Goal: Find specific page/section: Find specific page/section

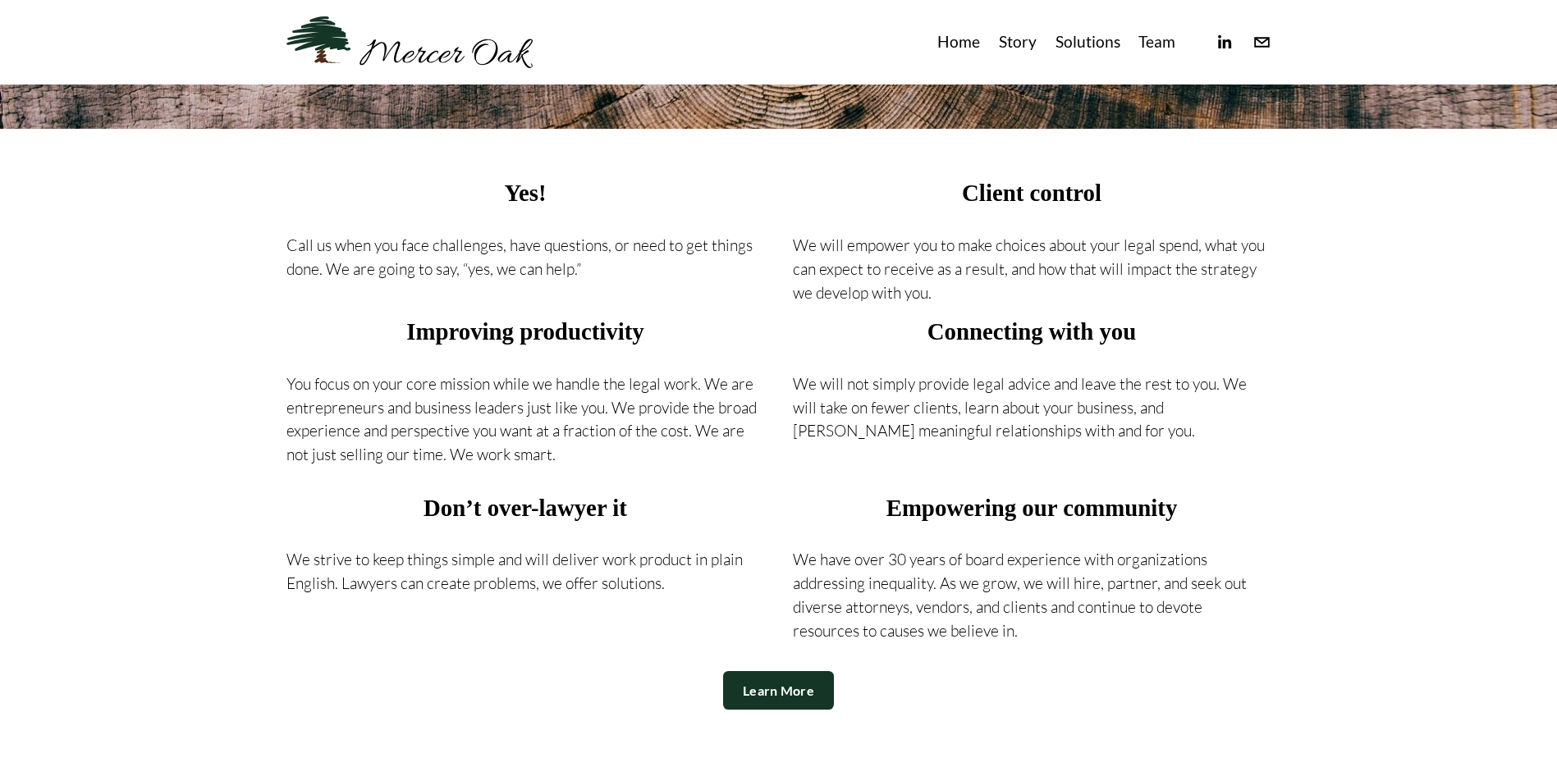
scroll to position [1067, 0]
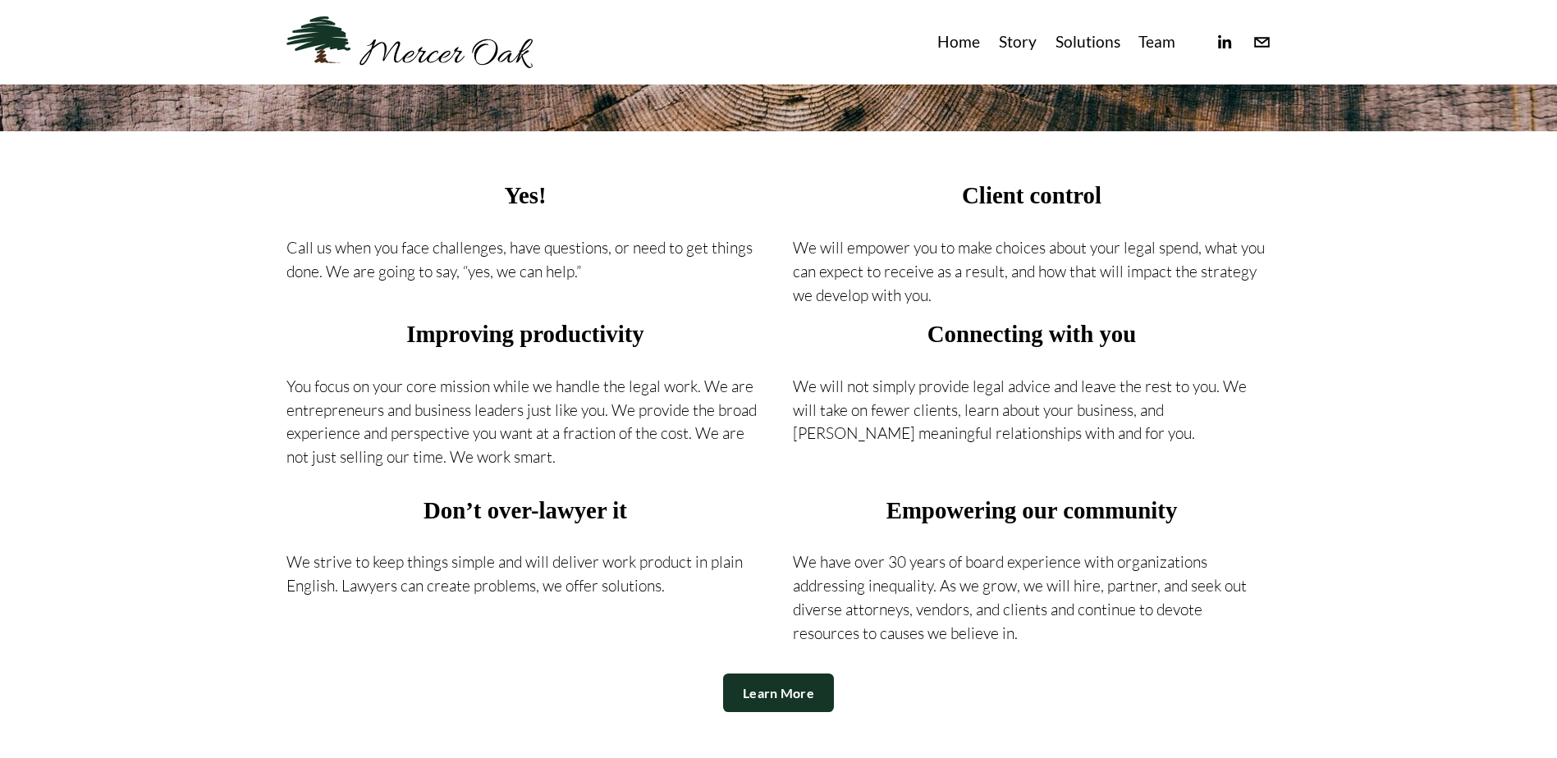
click at [1161, 41] on link "Team" at bounding box center [1156, 42] width 37 height 27
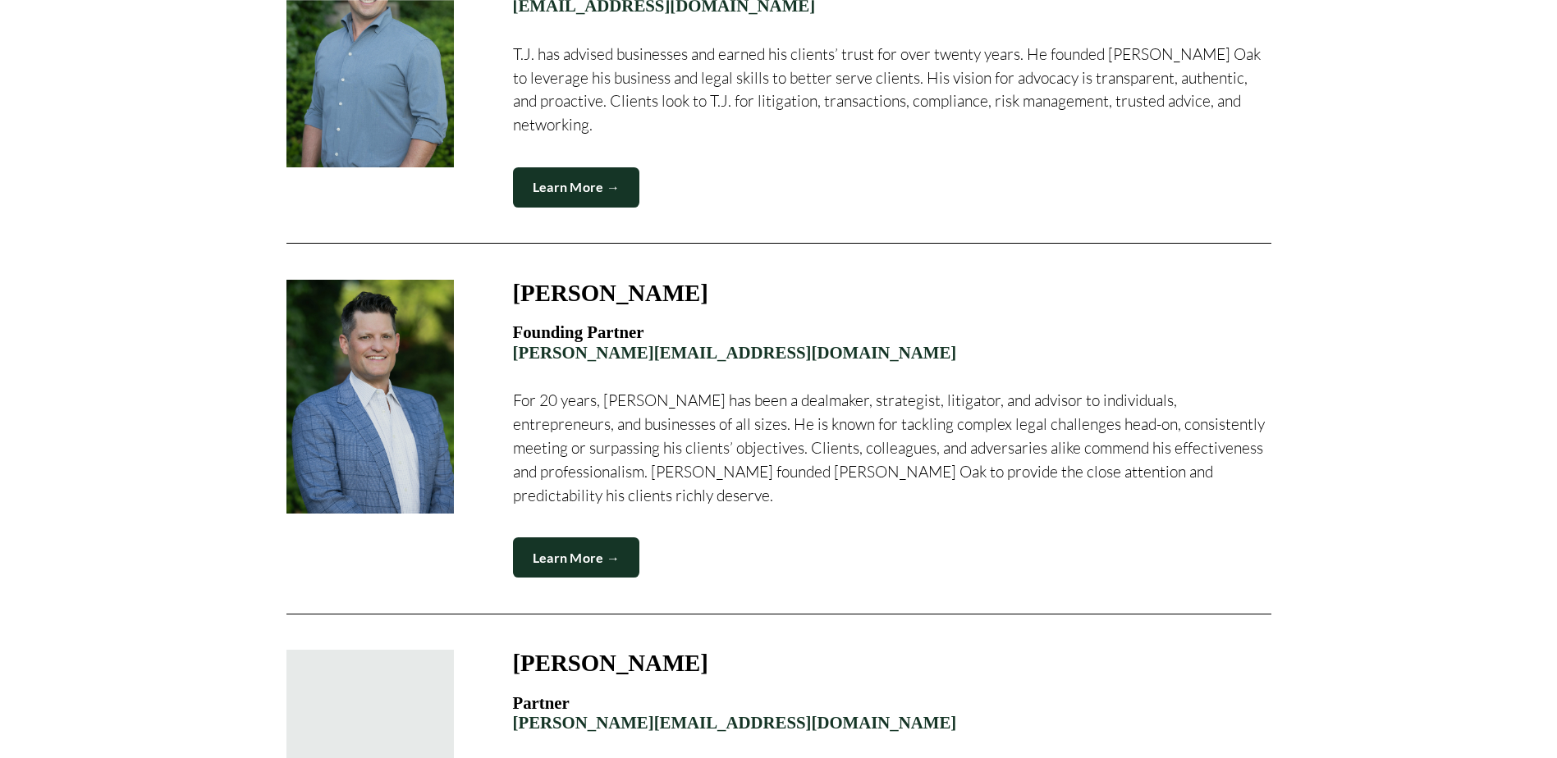
scroll to position [903, 0]
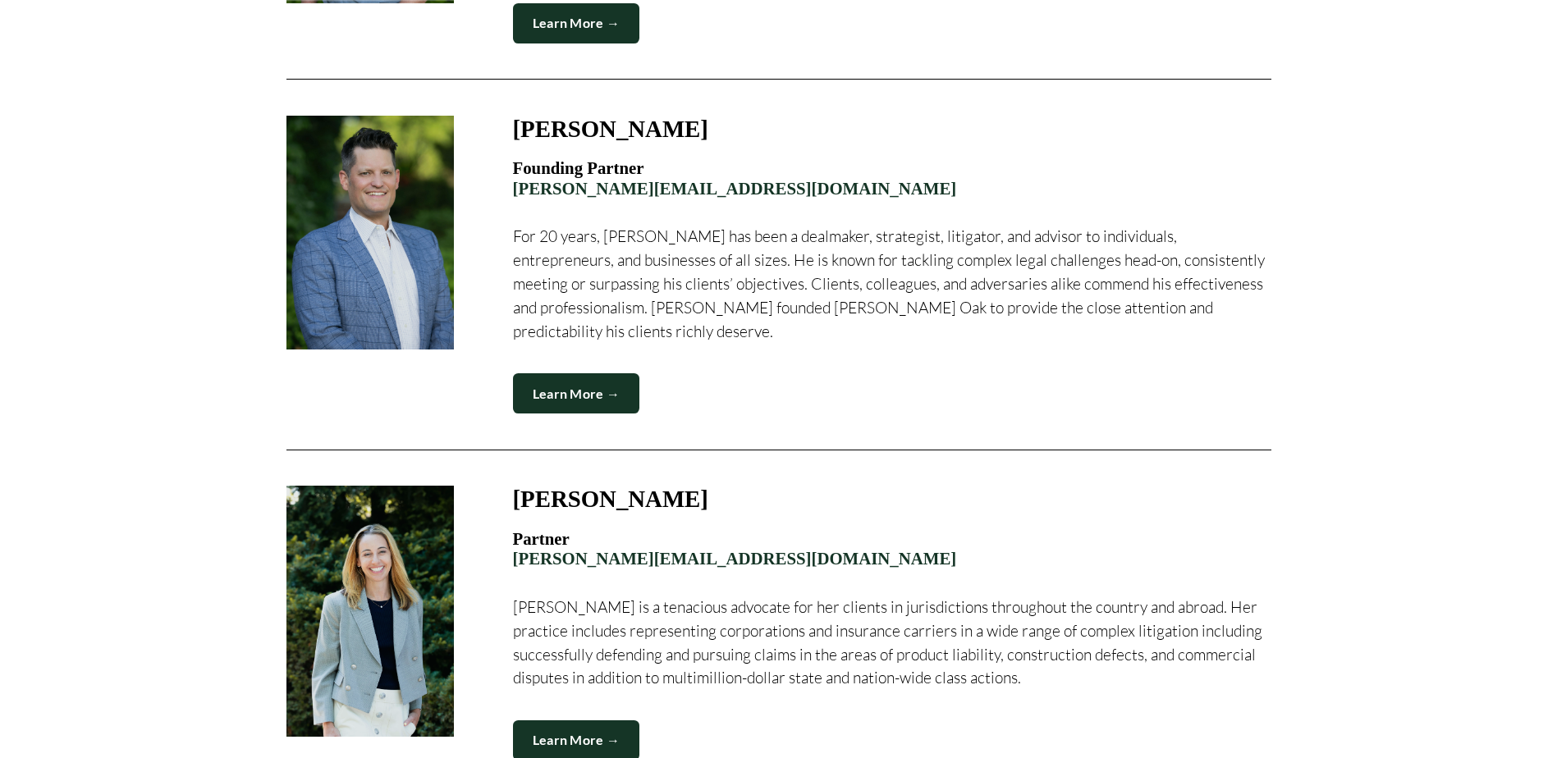
click at [583, 721] on link "Learn More →" at bounding box center [576, 741] width 127 height 40
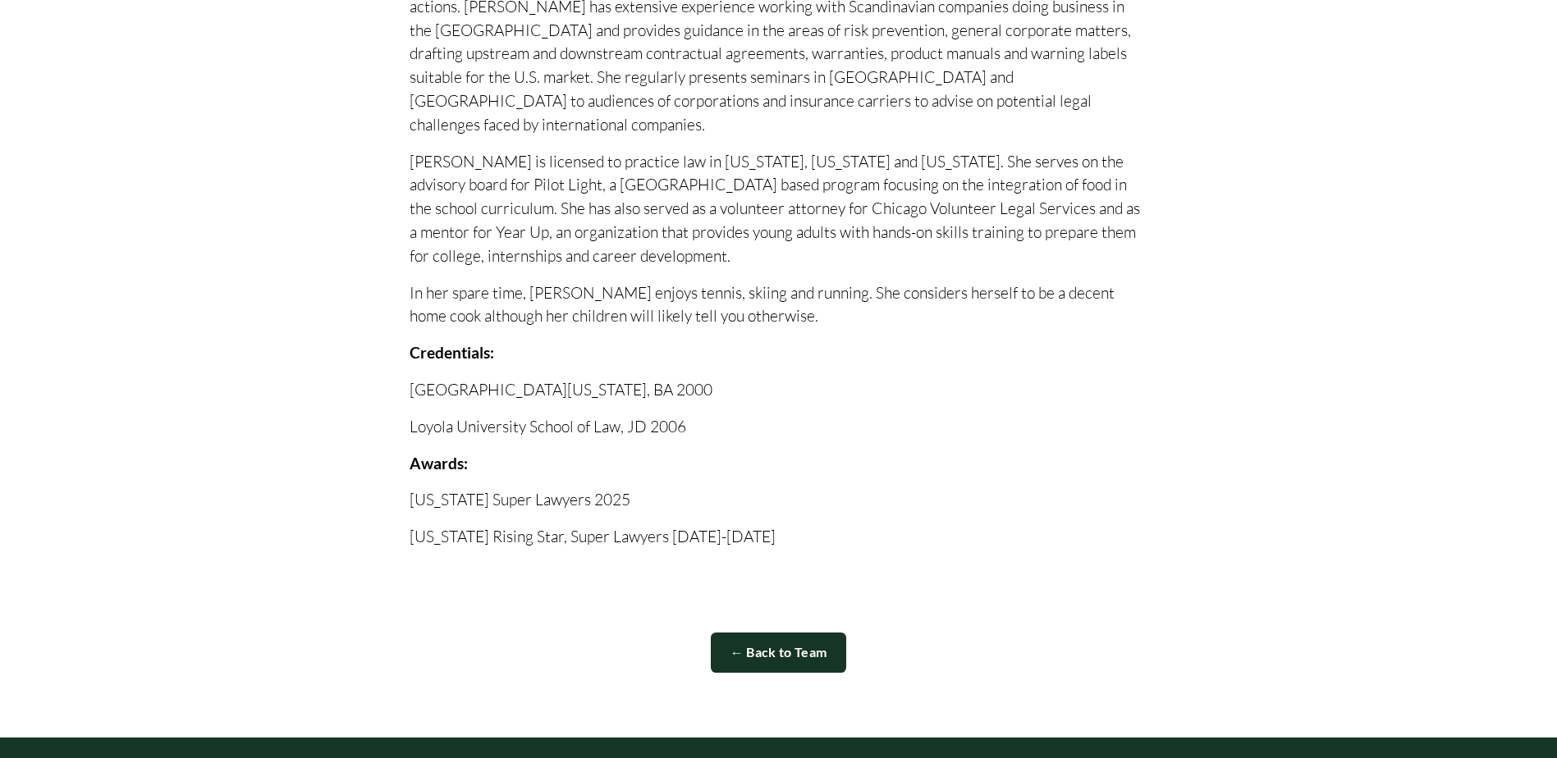
scroll to position [739, 0]
